Goal: Information Seeking & Learning: Learn about a topic

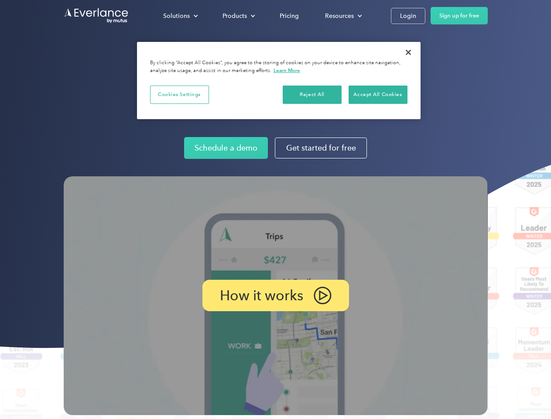
click at [275, 209] on img at bounding box center [276, 295] width 424 height 239
click at [180, 16] on div "Solutions" at bounding box center [176, 15] width 27 height 11
click at [238, 16] on div "Products" at bounding box center [234, 15] width 24 height 11
click at [342, 16] on div "Resources" at bounding box center [339, 15] width 29 height 11
click at [275, 295] on p "How it works" at bounding box center [261, 295] width 83 height 10
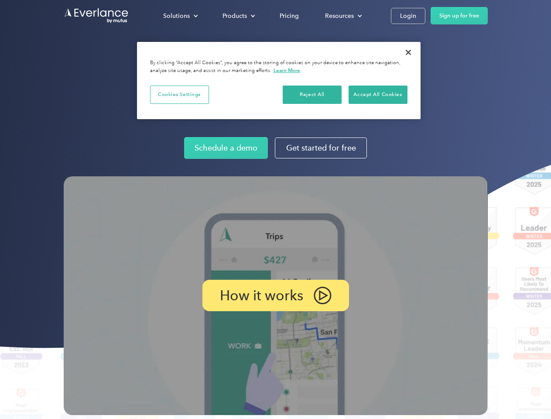
click at [179, 94] on button "Cookies Settings" at bounding box center [179, 95] width 59 height 18
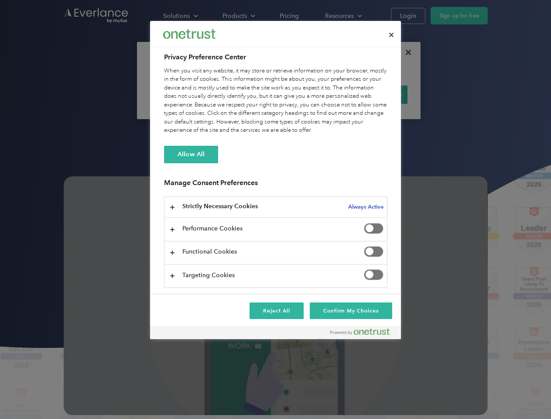
click at [312, 94] on div "When you visit any website, it may store or retrieve information on your browse…" at bounding box center [275, 101] width 223 height 68
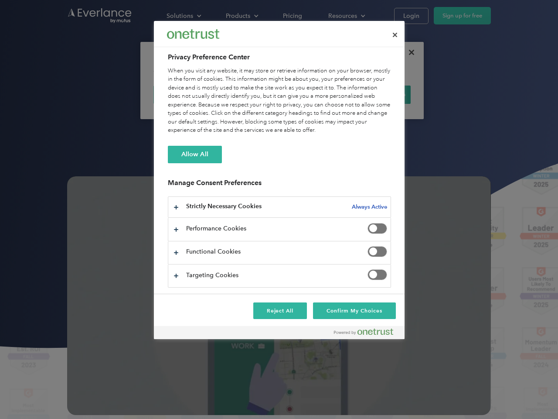
click at [378, 94] on div "When you visit any website, it may store or retrieve information on your browse…" at bounding box center [279, 101] width 223 height 68
click at [408, 52] on div at bounding box center [279, 209] width 558 height 419
